Goal: Task Accomplishment & Management: Manage account settings

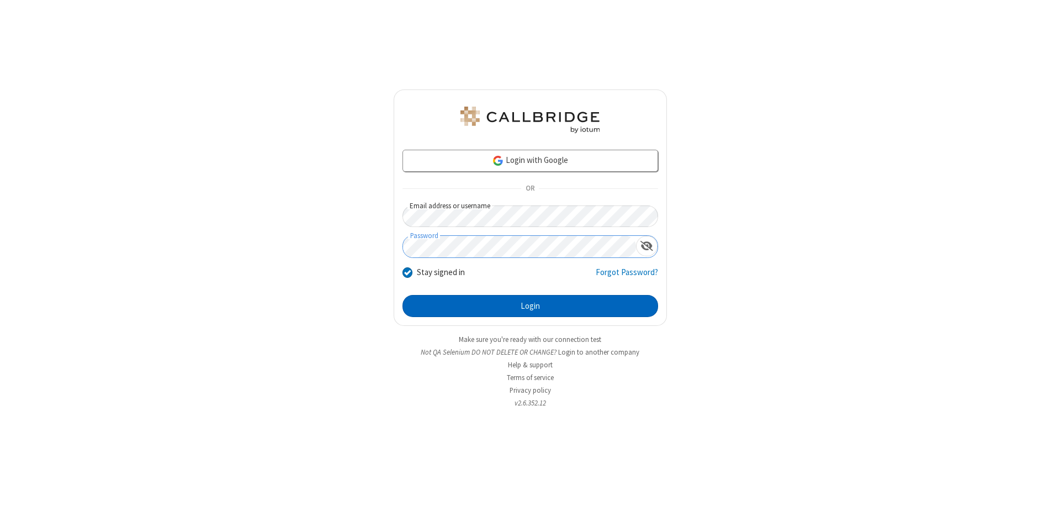
click at [530, 306] on button "Login" at bounding box center [531, 306] width 256 height 22
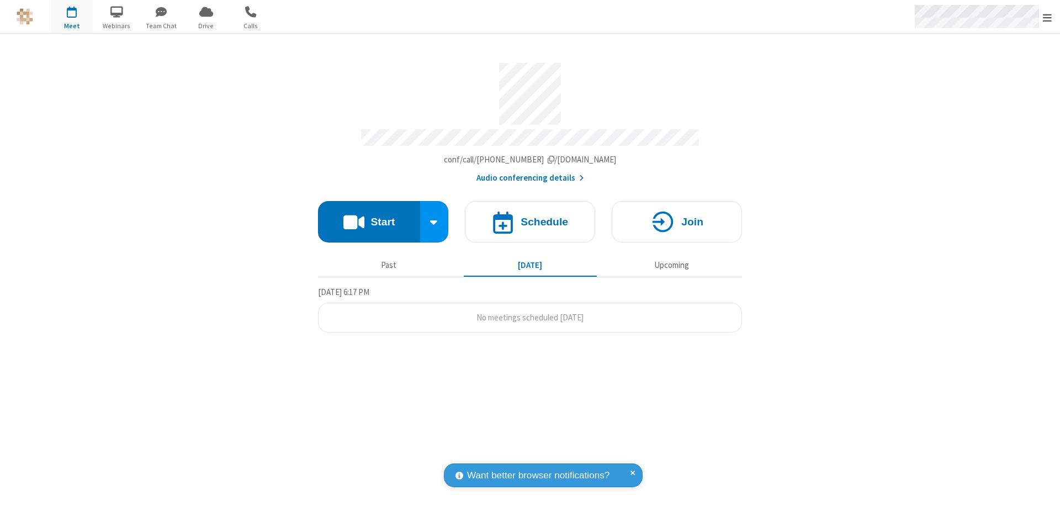
click at [1048, 17] on span "Open menu" at bounding box center [1047, 17] width 9 height 11
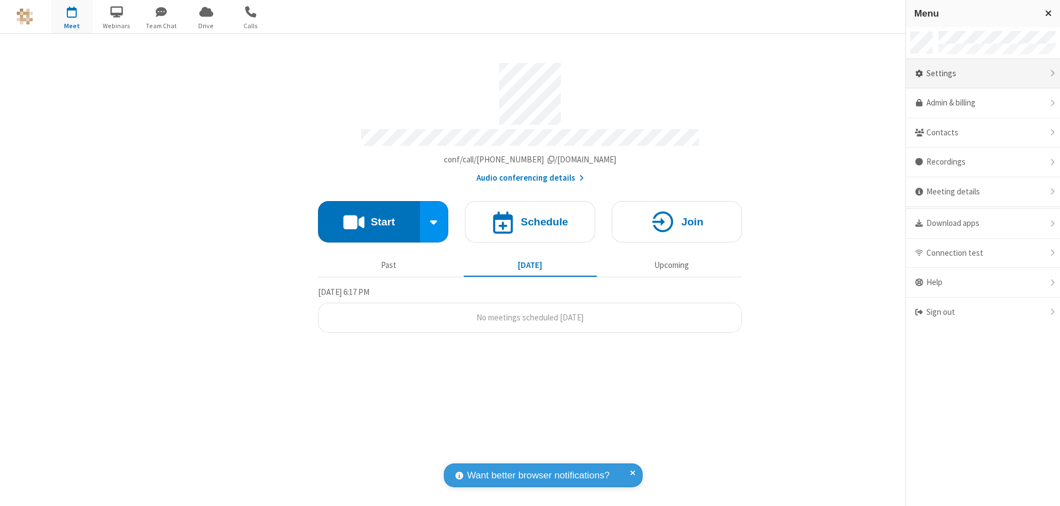
click at [983, 73] on div "Settings" at bounding box center [983, 74] width 154 height 30
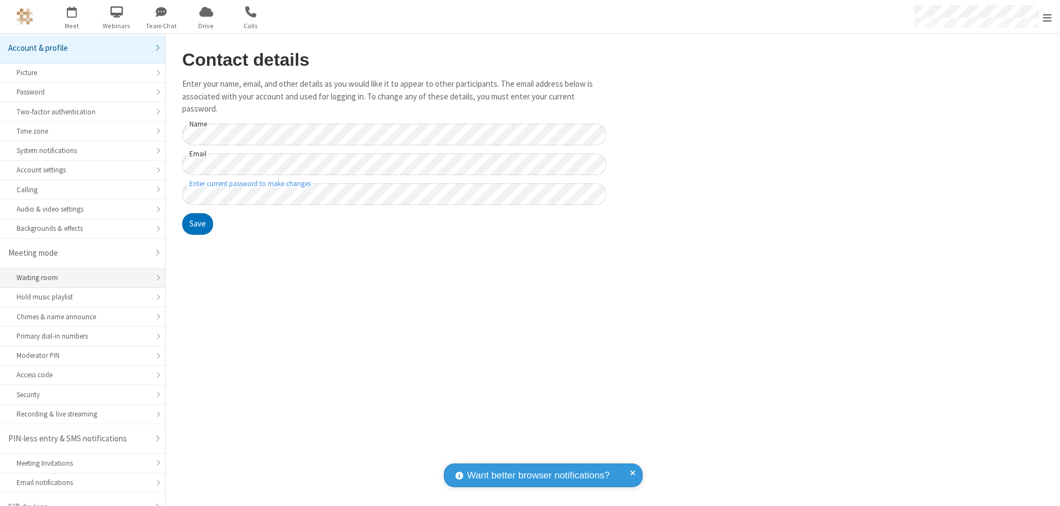
click at [78, 272] on div "Waiting room" at bounding box center [83, 277] width 132 height 10
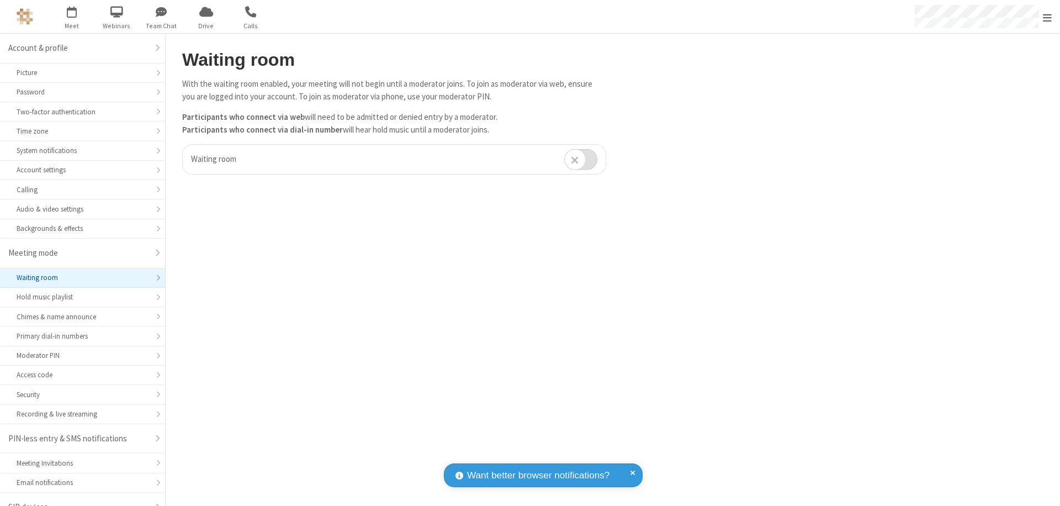
scroll to position [15, 0]
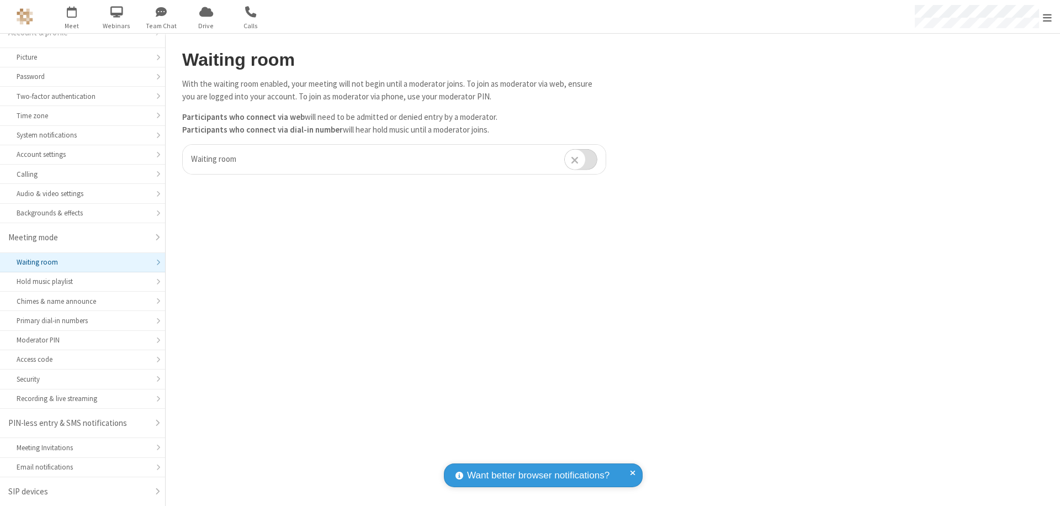
click at [581, 159] on input "checkbox" at bounding box center [580, 160] width 33 height 22
checkbox input "true"
click at [1048, 17] on span "Open menu" at bounding box center [1047, 17] width 9 height 11
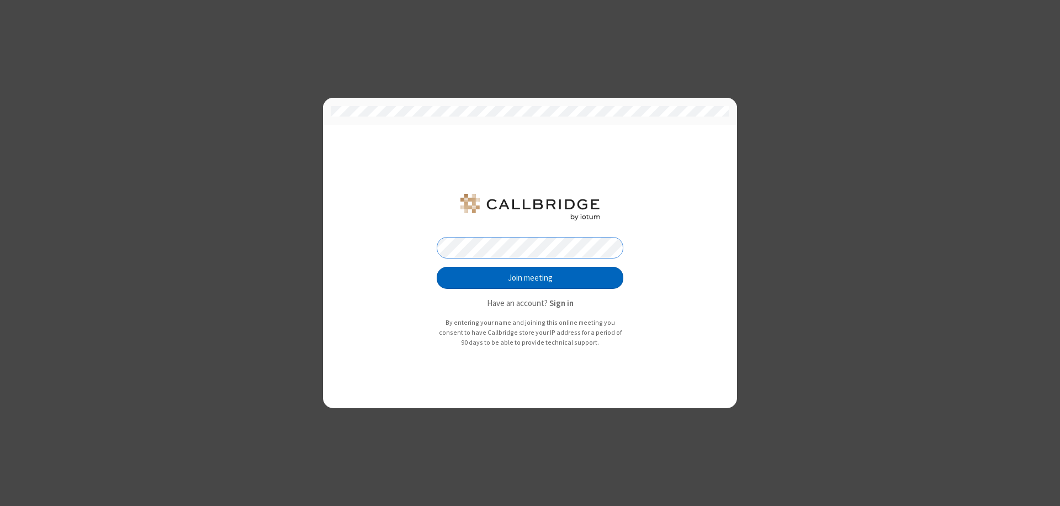
click at [530, 278] on button "Join meeting" at bounding box center [530, 278] width 187 height 22
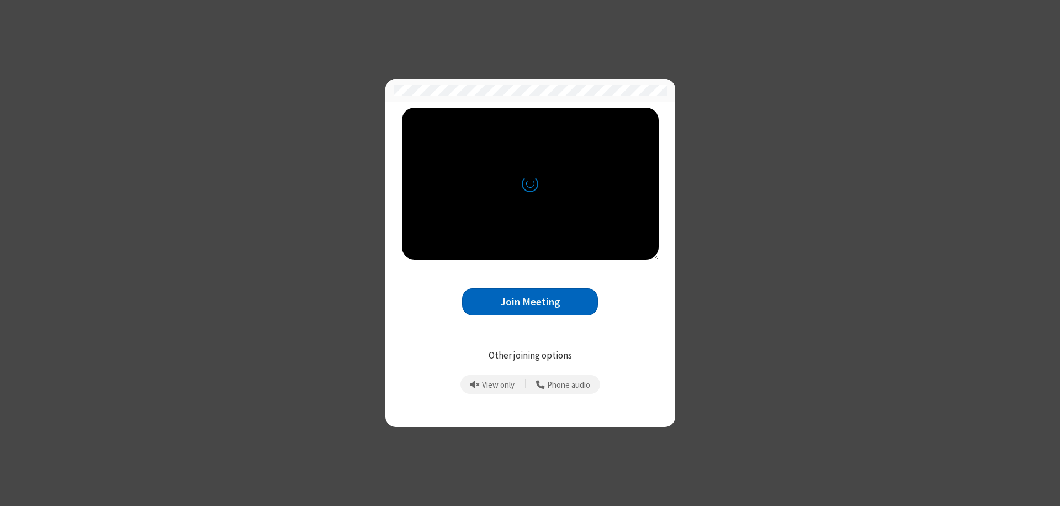
click at [530, 301] on button "Join Meeting" at bounding box center [530, 301] width 136 height 27
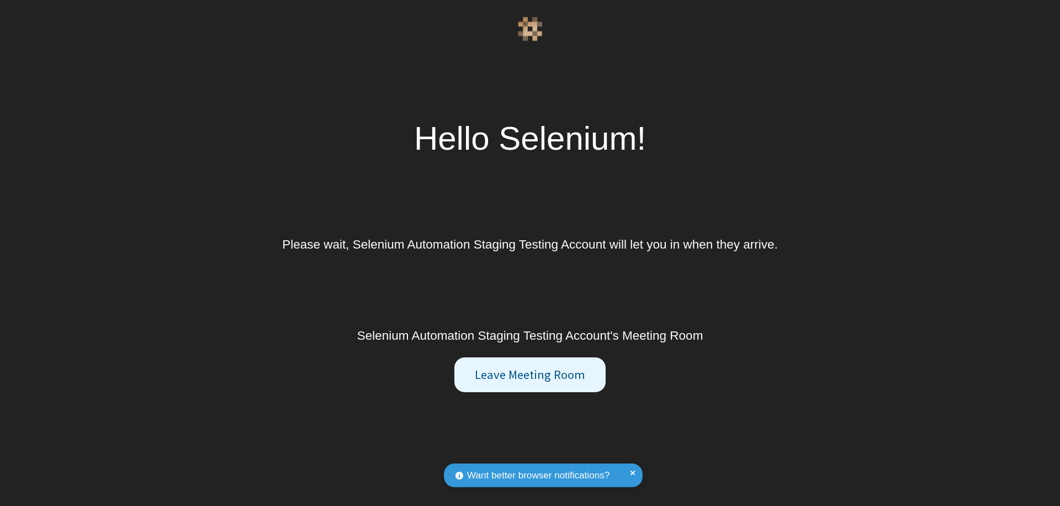
click at [530, 374] on button "Leave Meeting Room" at bounding box center [529, 374] width 151 height 35
